Goal: Task Accomplishment & Management: Manage account settings

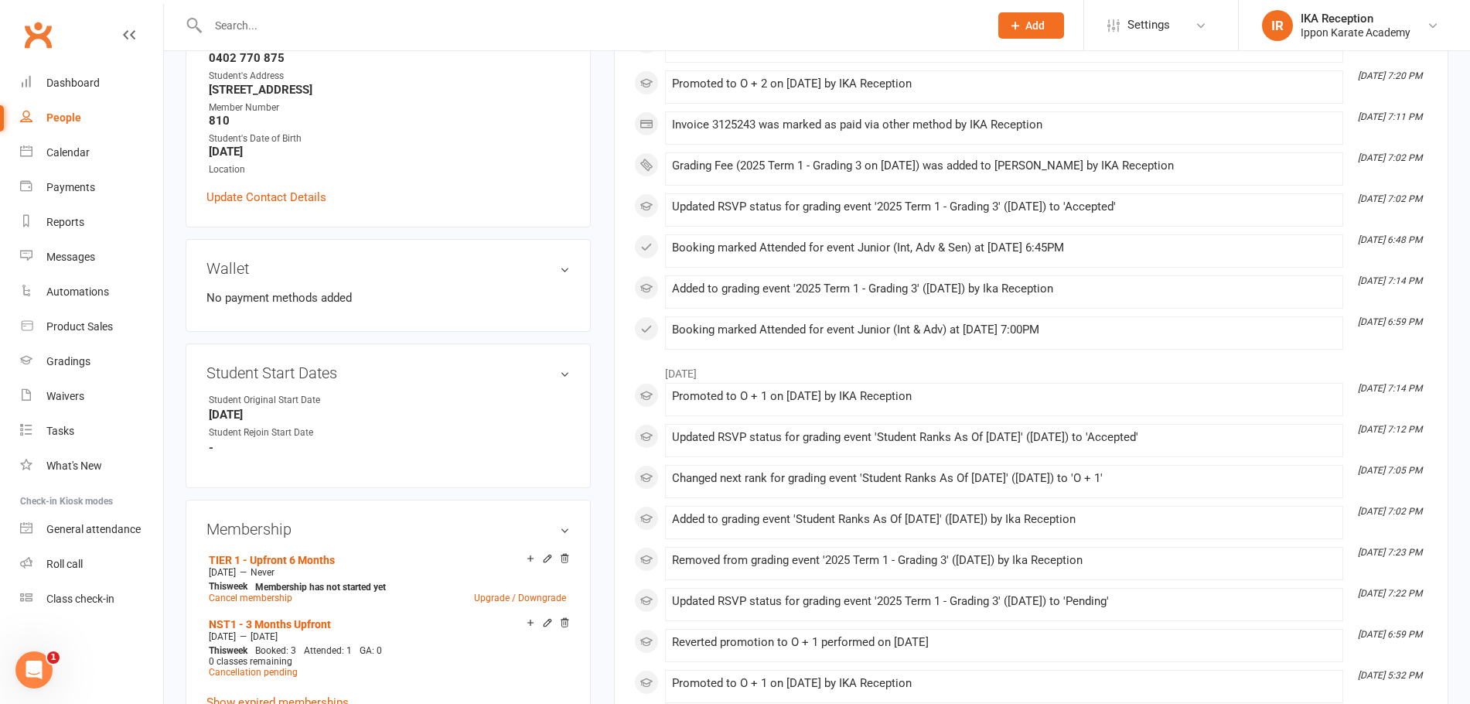
click at [71, 113] on div "People" at bounding box center [63, 117] width 35 height 12
select select "100"
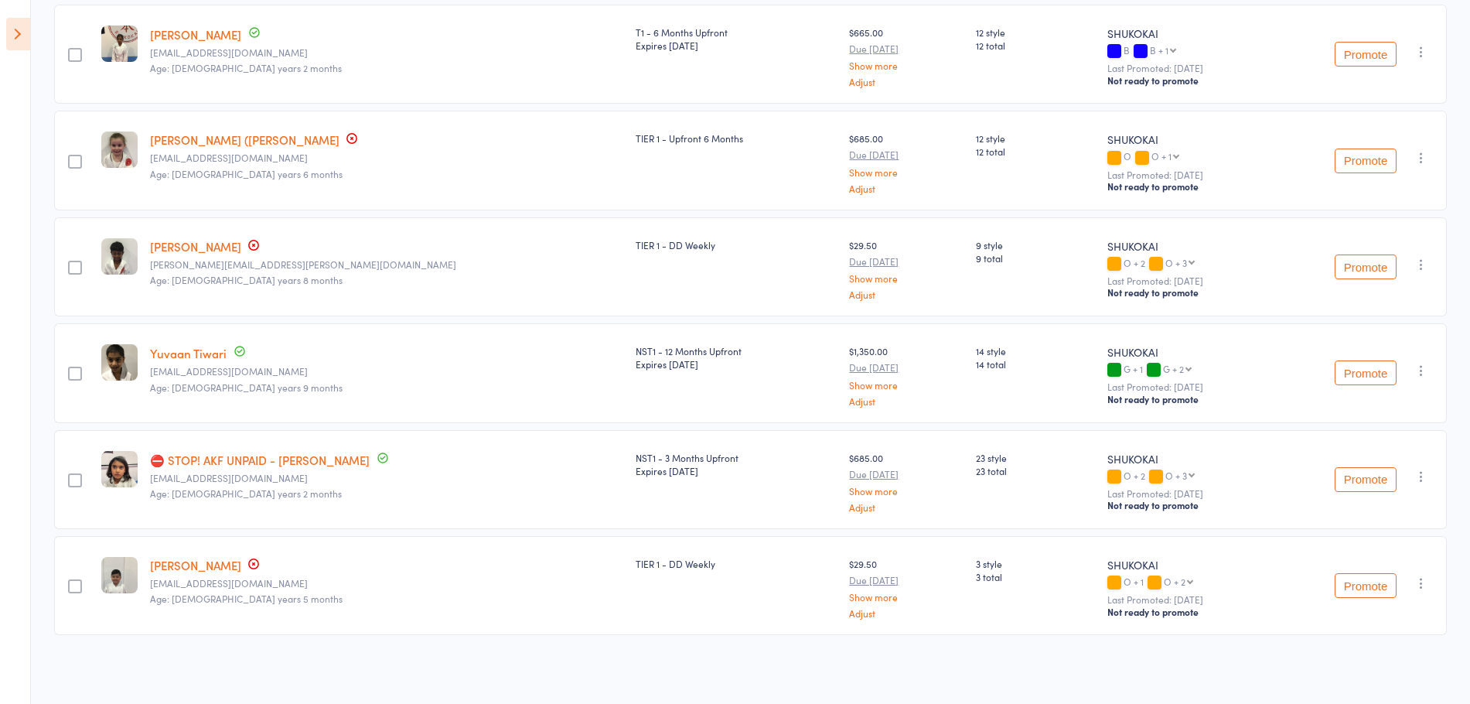
click at [19, 32] on icon at bounding box center [18, 34] width 24 height 32
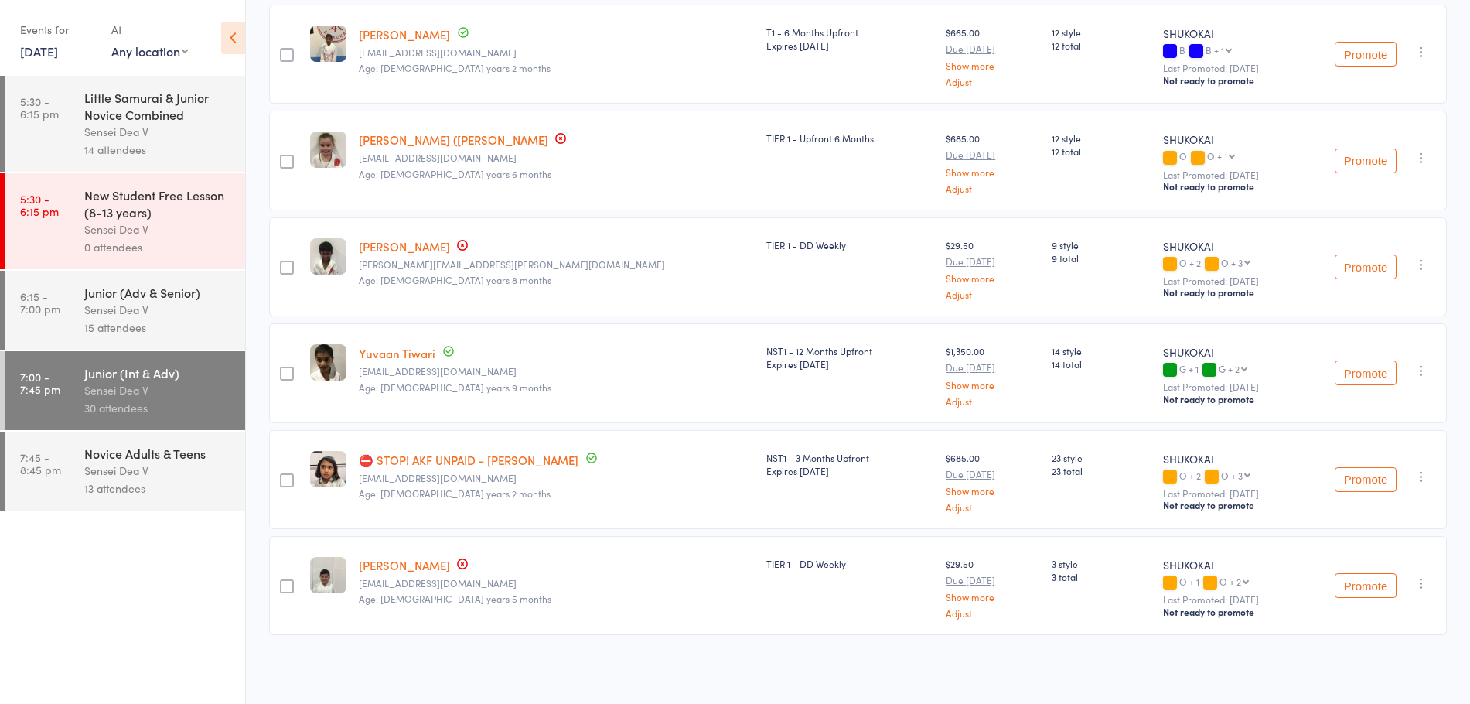
click at [193, 468] on div "Sensei Dea V" at bounding box center [158, 471] width 148 height 18
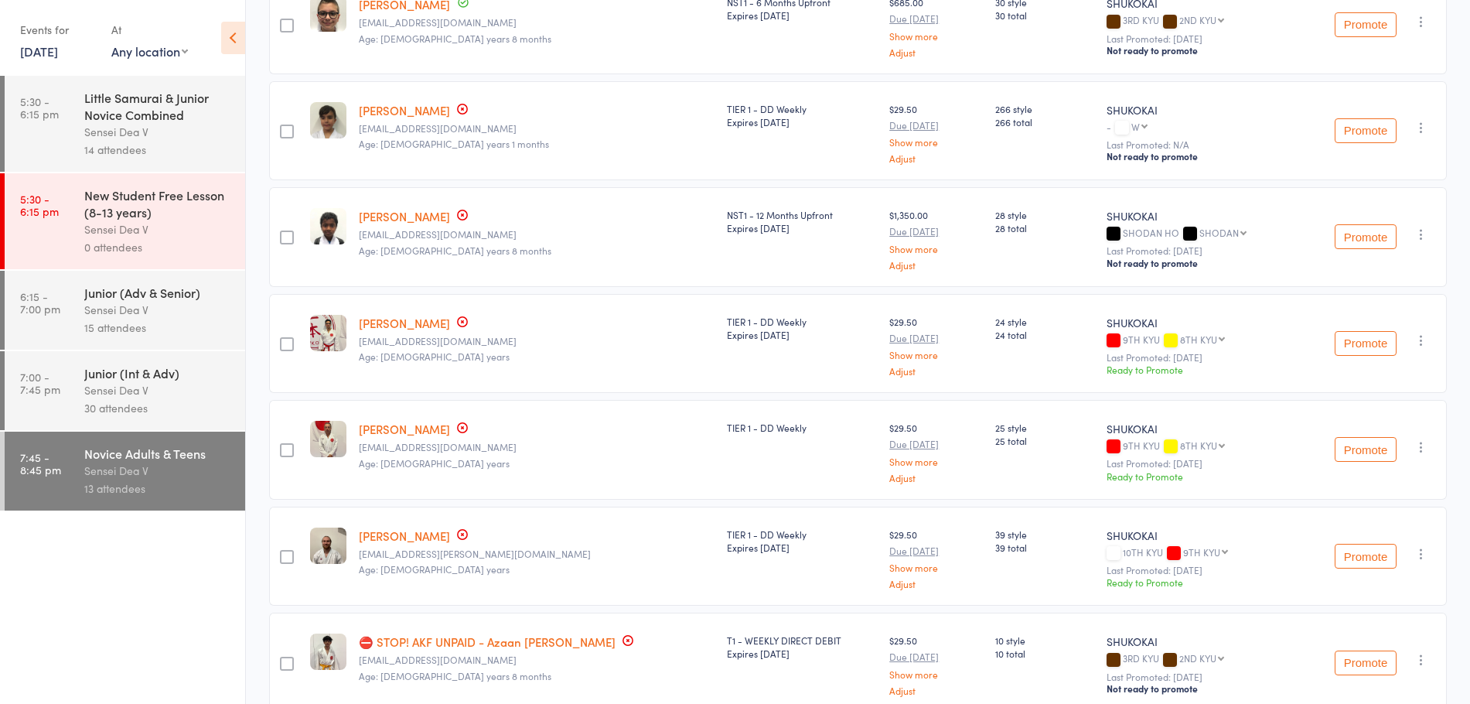
scroll to position [466, 0]
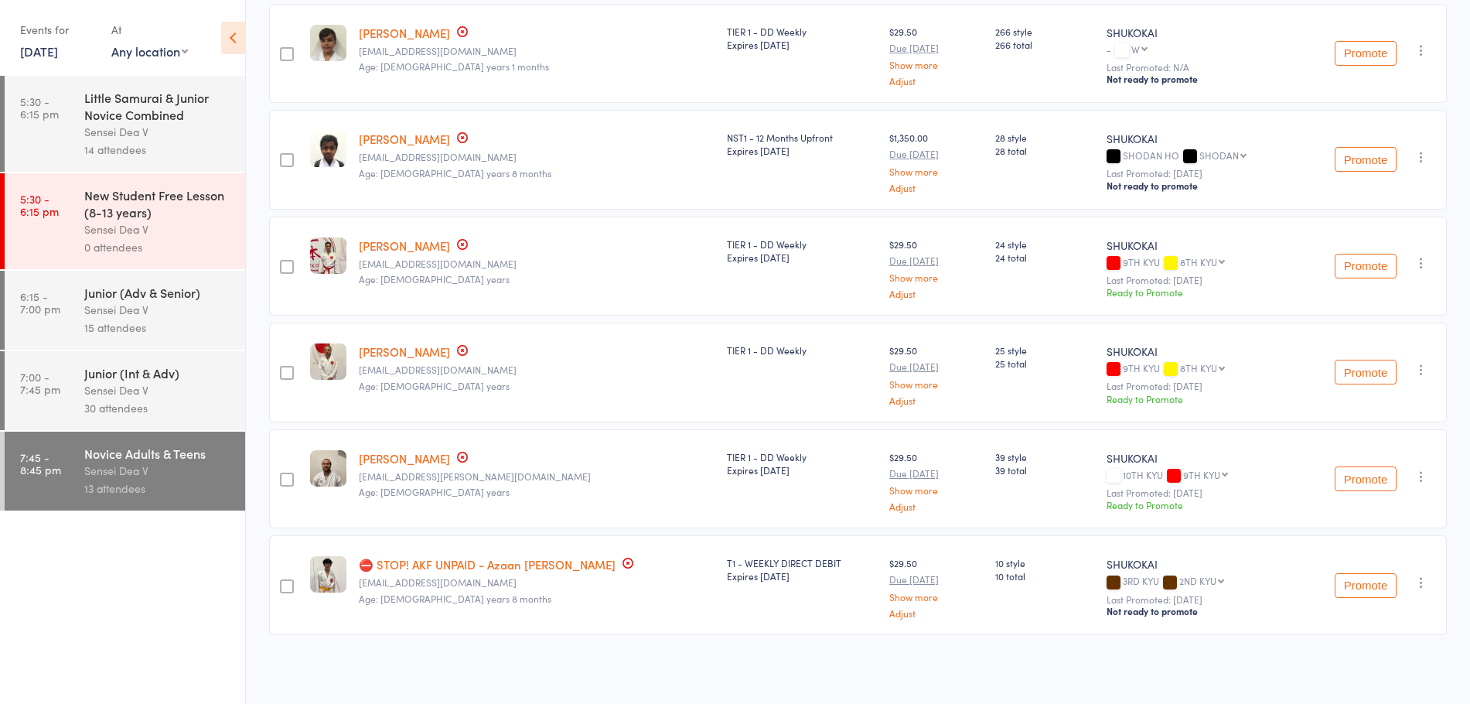
click at [545, 567] on link "⛔ STOP! AKF UNPAID - Azaan Talat Malik" at bounding box center [487, 564] width 257 height 16
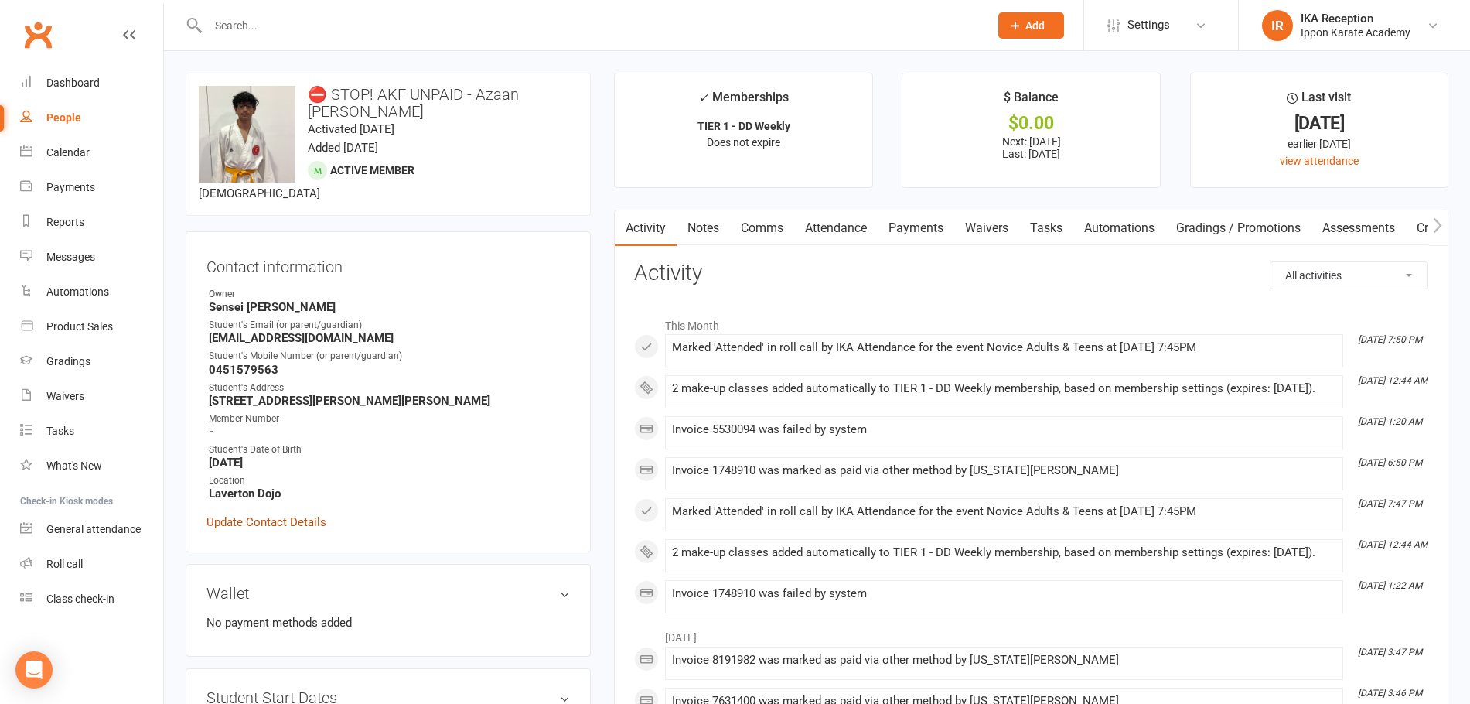
click at [289, 530] on link "Update Contact Details" at bounding box center [267, 522] width 120 height 19
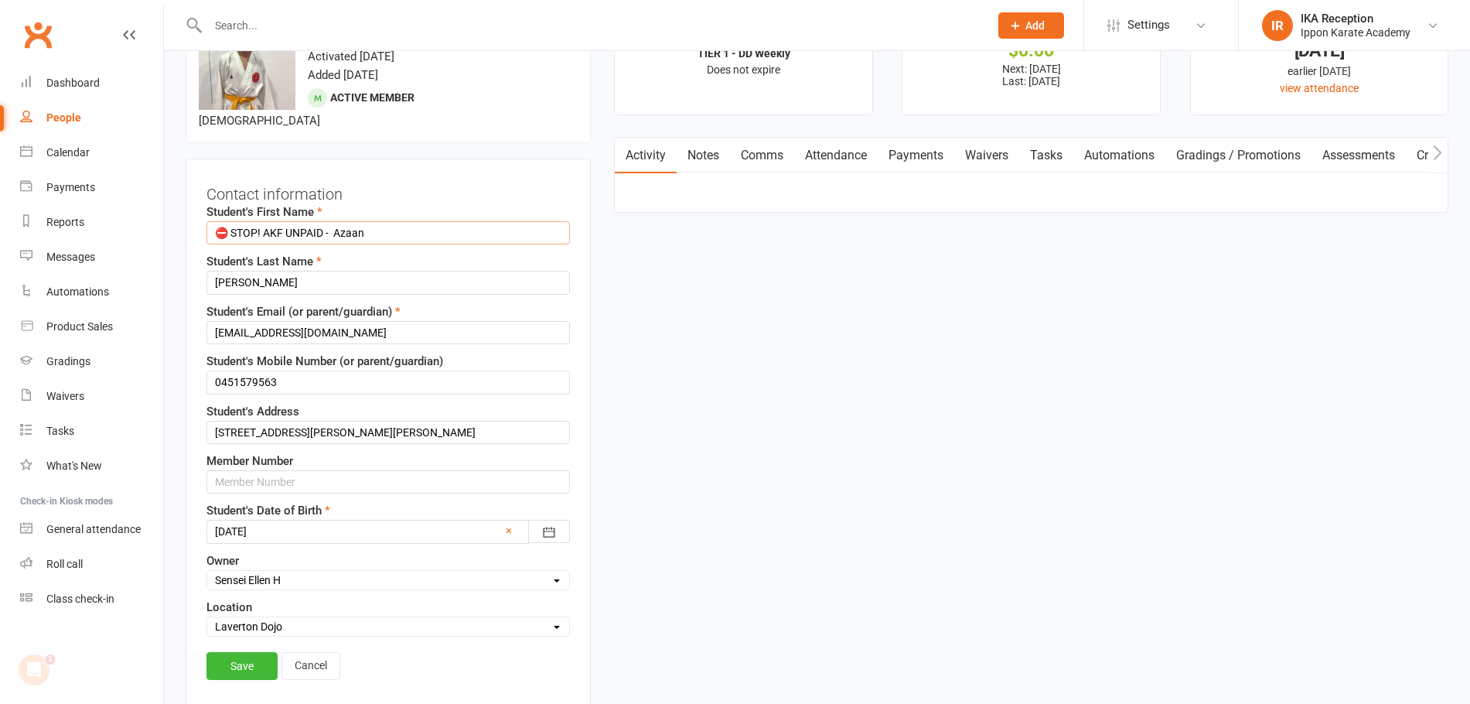
drag, startPoint x: 337, startPoint y: 227, endPoint x: 166, endPoint y: 229, distance: 170.9
type input "Azaan"
click at [240, 668] on link "Save" at bounding box center [242, 666] width 71 height 28
